Goal: Information Seeking & Learning: Learn about a topic

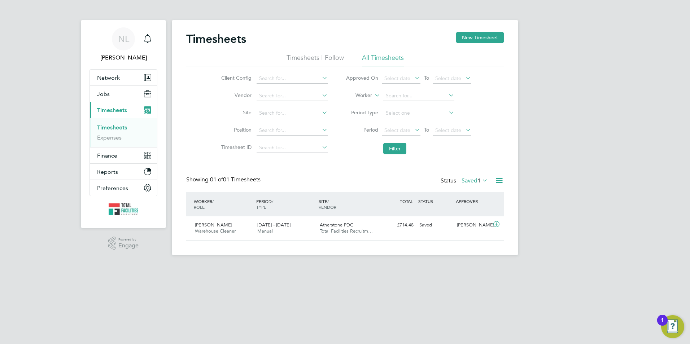
scroll to position [18, 63]
click at [465, 179] on label "Saved 1" at bounding box center [474, 180] width 26 height 7
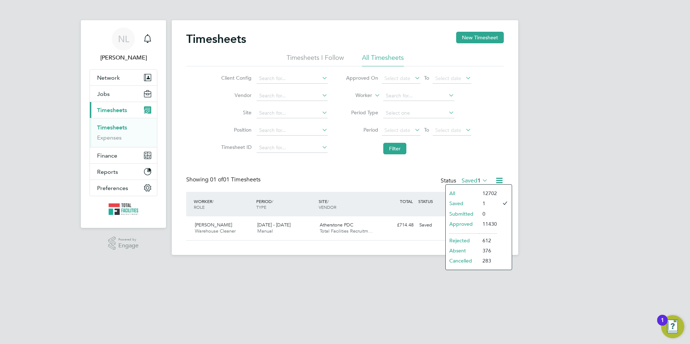
click at [480, 213] on li "0" at bounding box center [488, 214] width 18 height 10
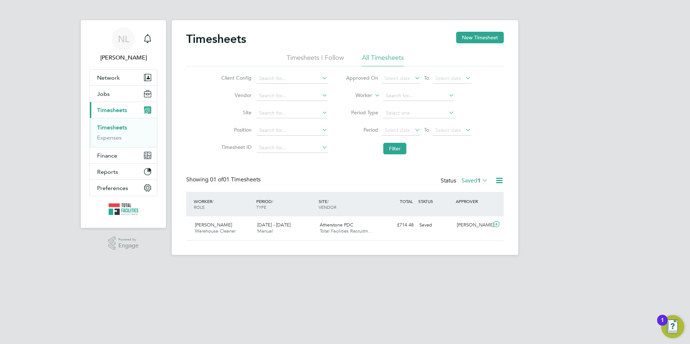
click at [469, 179] on label "Saved 1" at bounding box center [474, 180] width 26 height 7
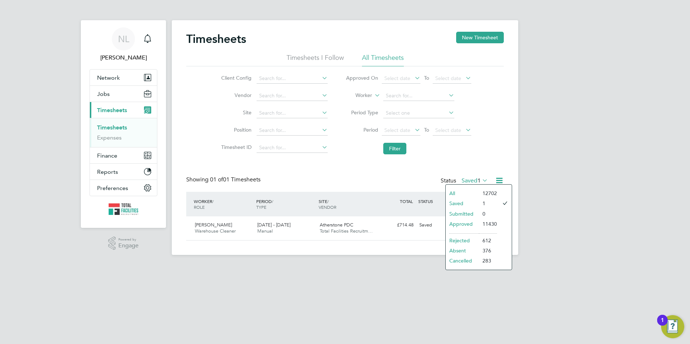
click at [460, 213] on li "Submitted" at bounding box center [461, 214] width 33 height 10
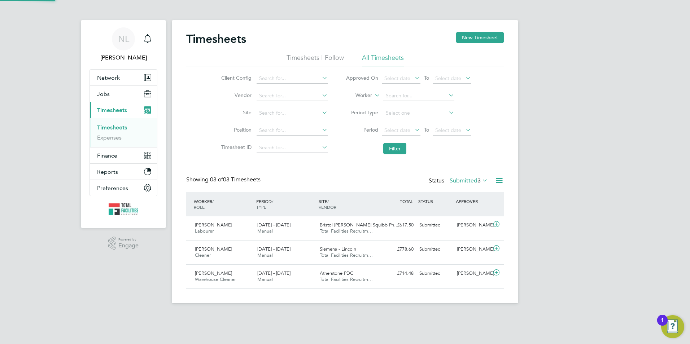
scroll to position [0, 0]
click at [101, 89] on button "Jobs" at bounding box center [123, 94] width 67 height 16
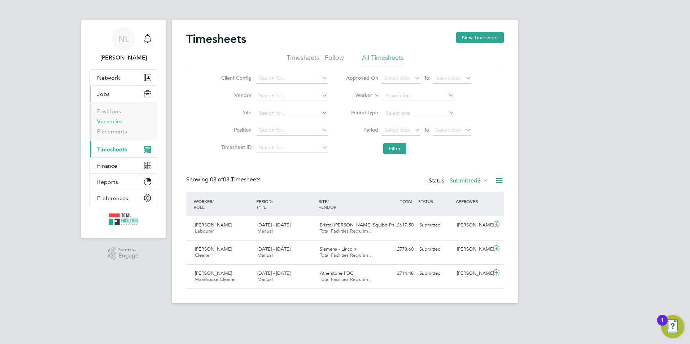
click at [106, 122] on link "Vacancies" at bounding box center [110, 121] width 26 height 7
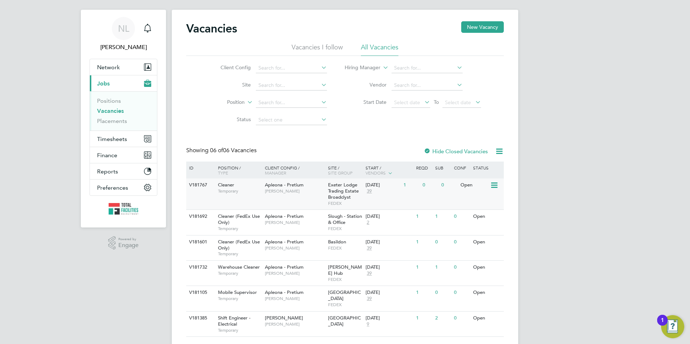
scroll to position [18, 0]
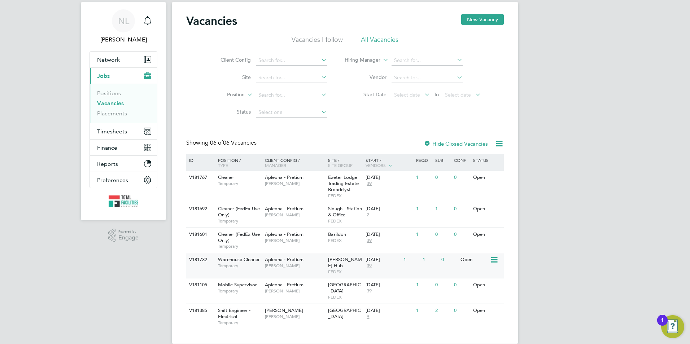
click at [285, 264] on span "Julie Tante" at bounding box center [295, 266] width 60 height 6
click at [434, 215] on div "1" at bounding box center [430, 208] width 19 height 13
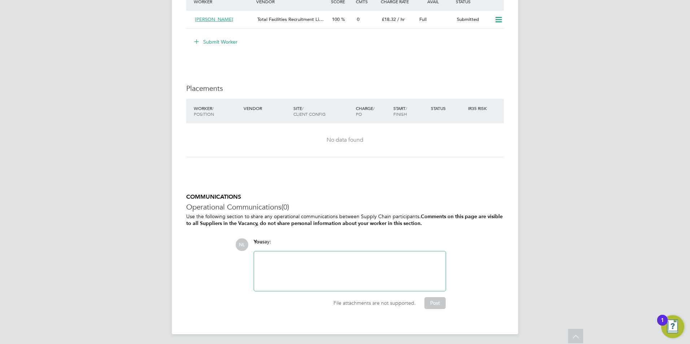
scroll to position [711, 0]
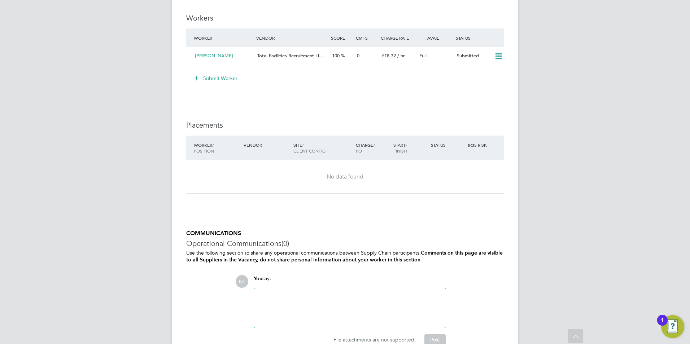
scroll to position [741, 0]
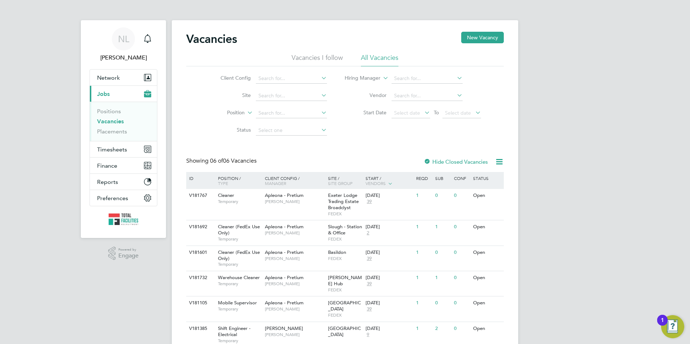
scroll to position [18, 0]
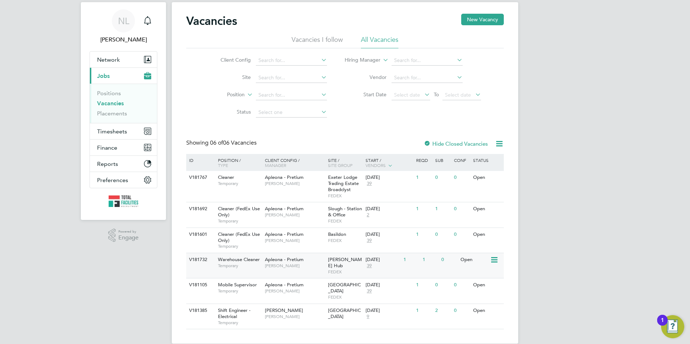
click at [352, 269] on span "FEDEX" at bounding box center [345, 272] width 34 height 6
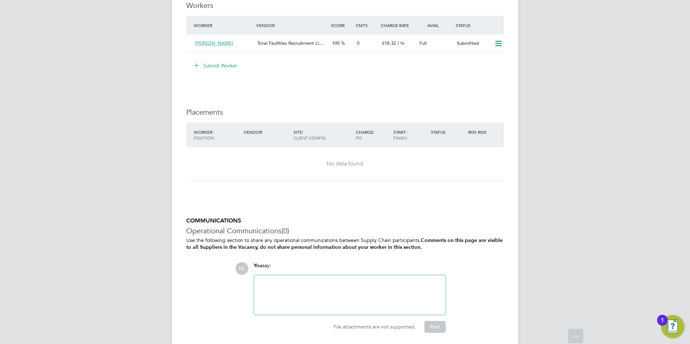
scroll to position [711, 0]
